Goal: Task Accomplishment & Management: Complete application form

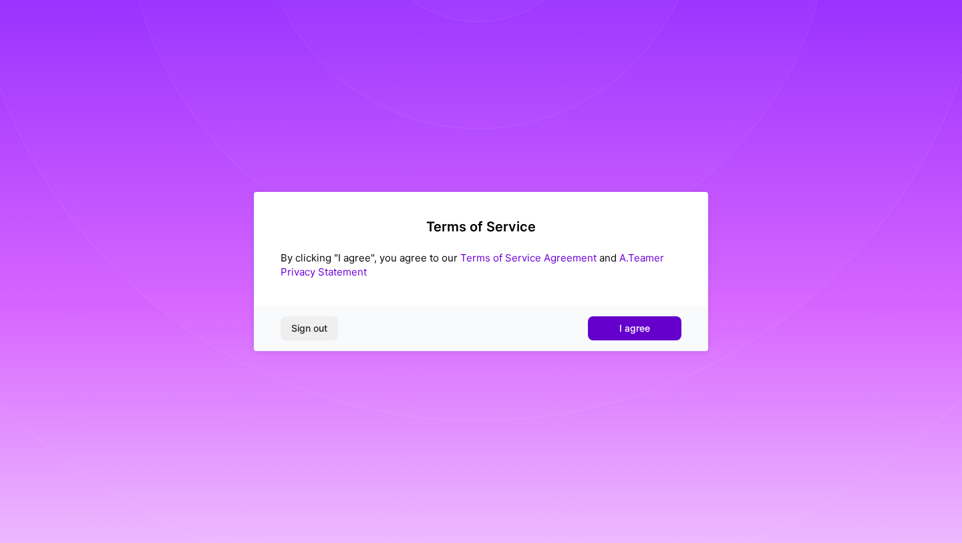
click at [643, 331] on span "I agree" at bounding box center [634, 327] width 31 height 13
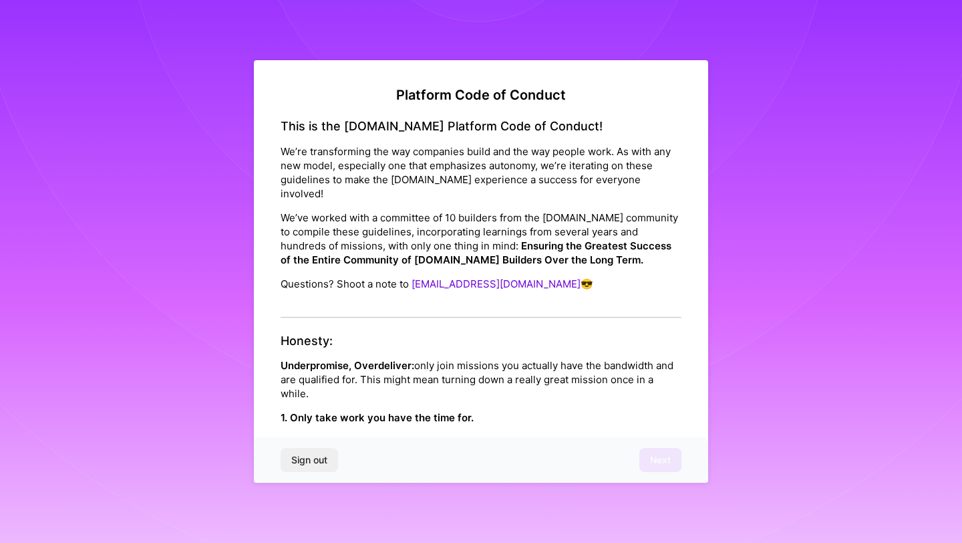
click at [470, 295] on div "This is the [DOMAIN_NAME] Platform Code of Conduct! We’re transforming the way …" at bounding box center [481, 218] width 401 height 198
click at [396, 297] on div "This is the [DOMAIN_NAME] Platform Code of Conduct! We’re transforming the way …" at bounding box center [481, 218] width 401 height 198
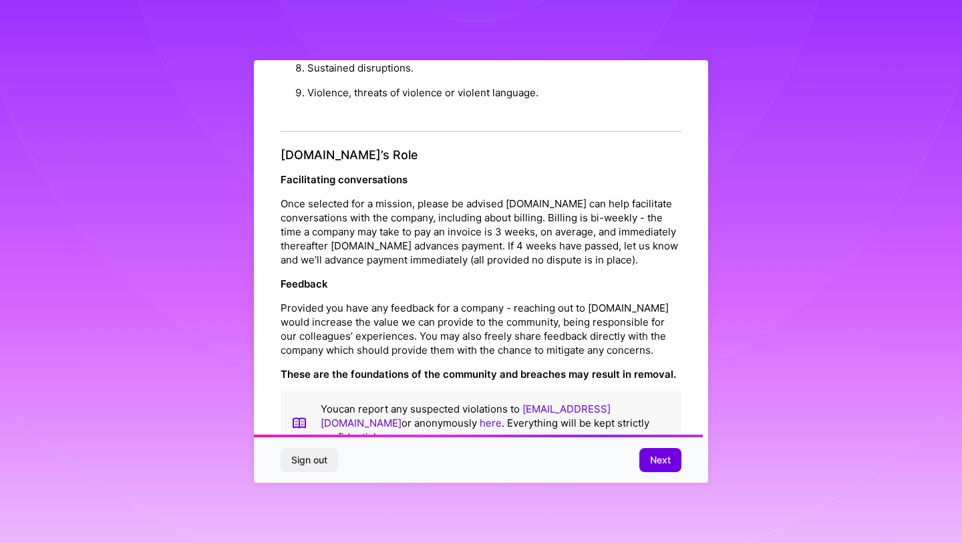
scroll to position [1416, 0]
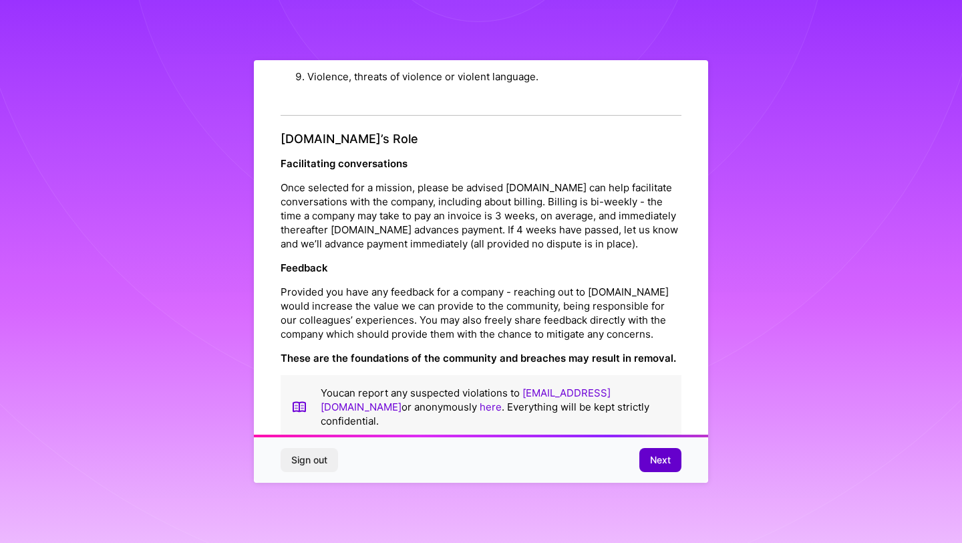
click at [658, 461] on span "Next" at bounding box center [660, 459] width 21 height 13
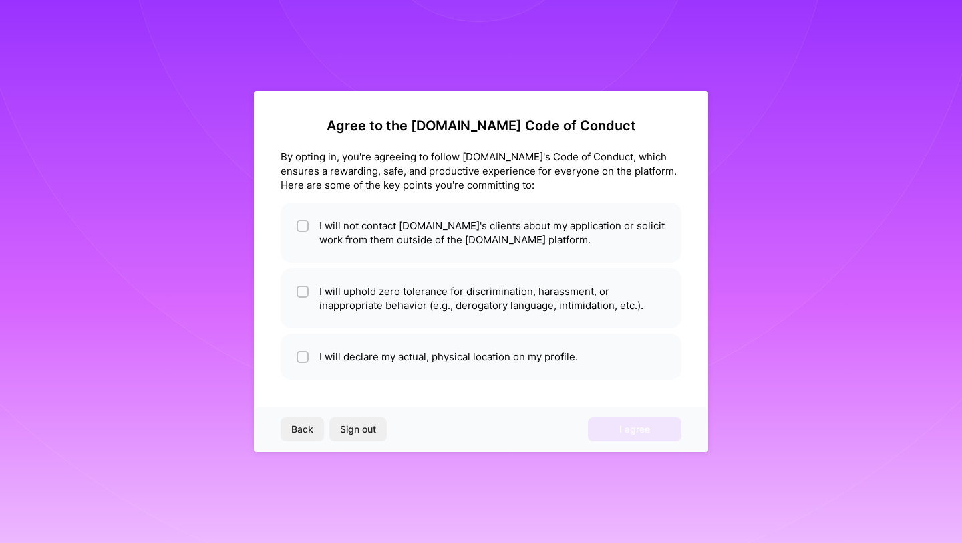
scroll to position [0, 0]
click at [290, 234] on li "I will not contact [DOMAIN_NAME]'s clients about my application or solicit work…" at bounding box center [481, 232] width 401 height 60
checkbox input "true"
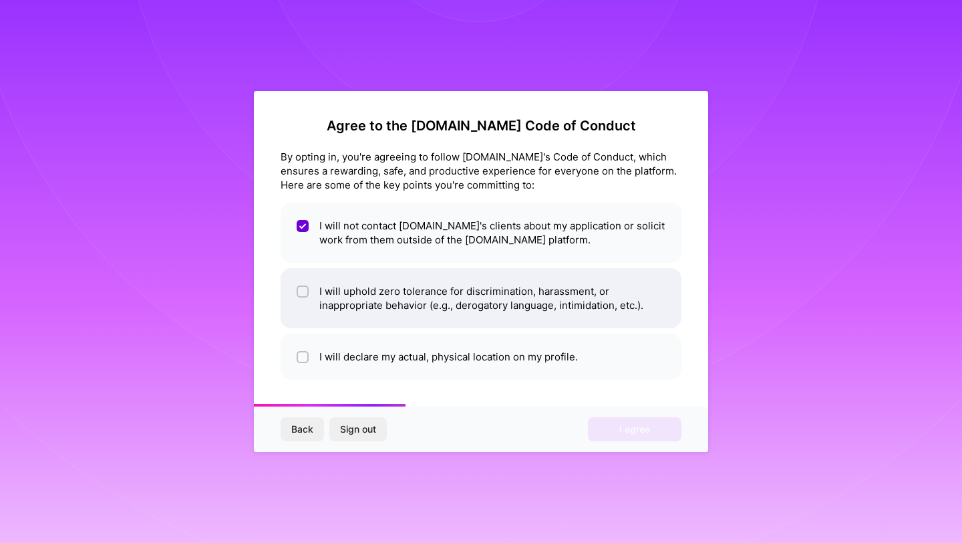
click at [301, 297] on span at bounding box center [303, 298] width 12 height 28
checkbox input "true"
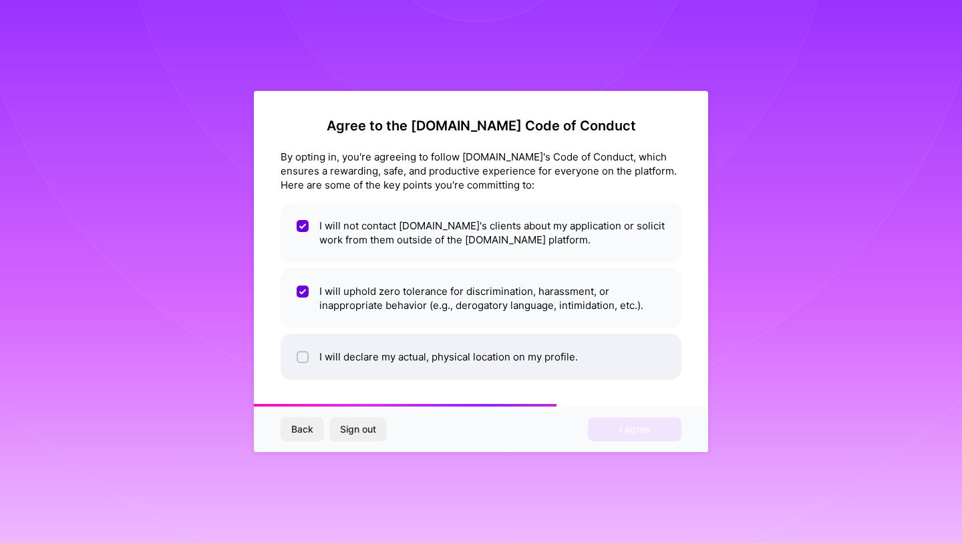
click at [303, 347] on li "I will declare my actual, physical location on my profile." at bounding box center [481, 356] width 401 height 46
checkbox input "true"
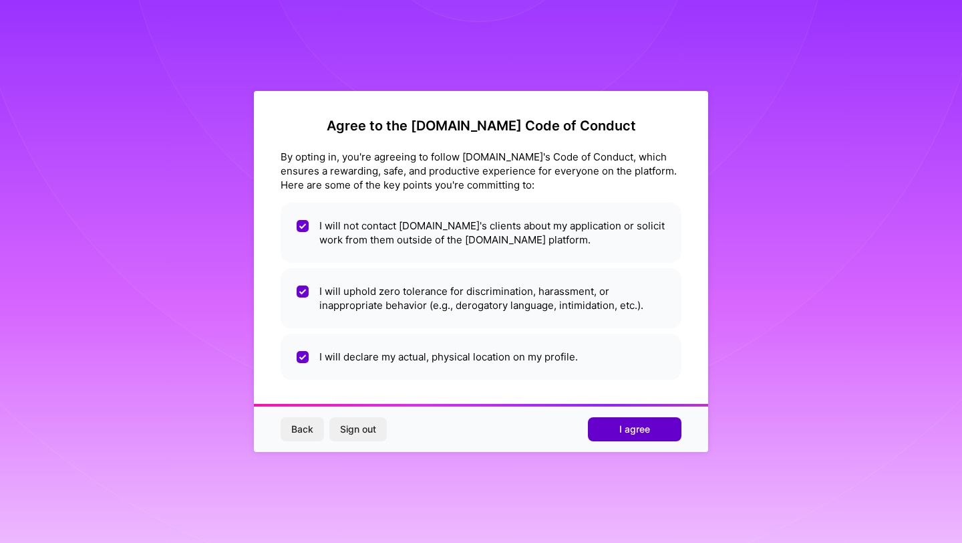
click at [619, 434] on button "I agree" at bounding box center [635, 429] width 94 height 24
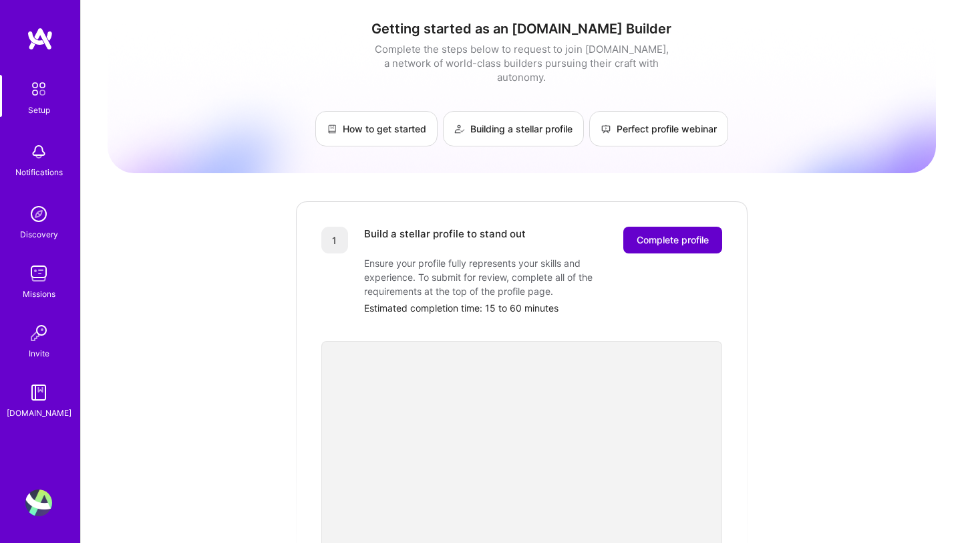
click at [630, 227] on button "Complete profile" at bounding box center [672, 240] width 99 height 27
